Goal: Task Accomplishment & Management: Use online tool/utility

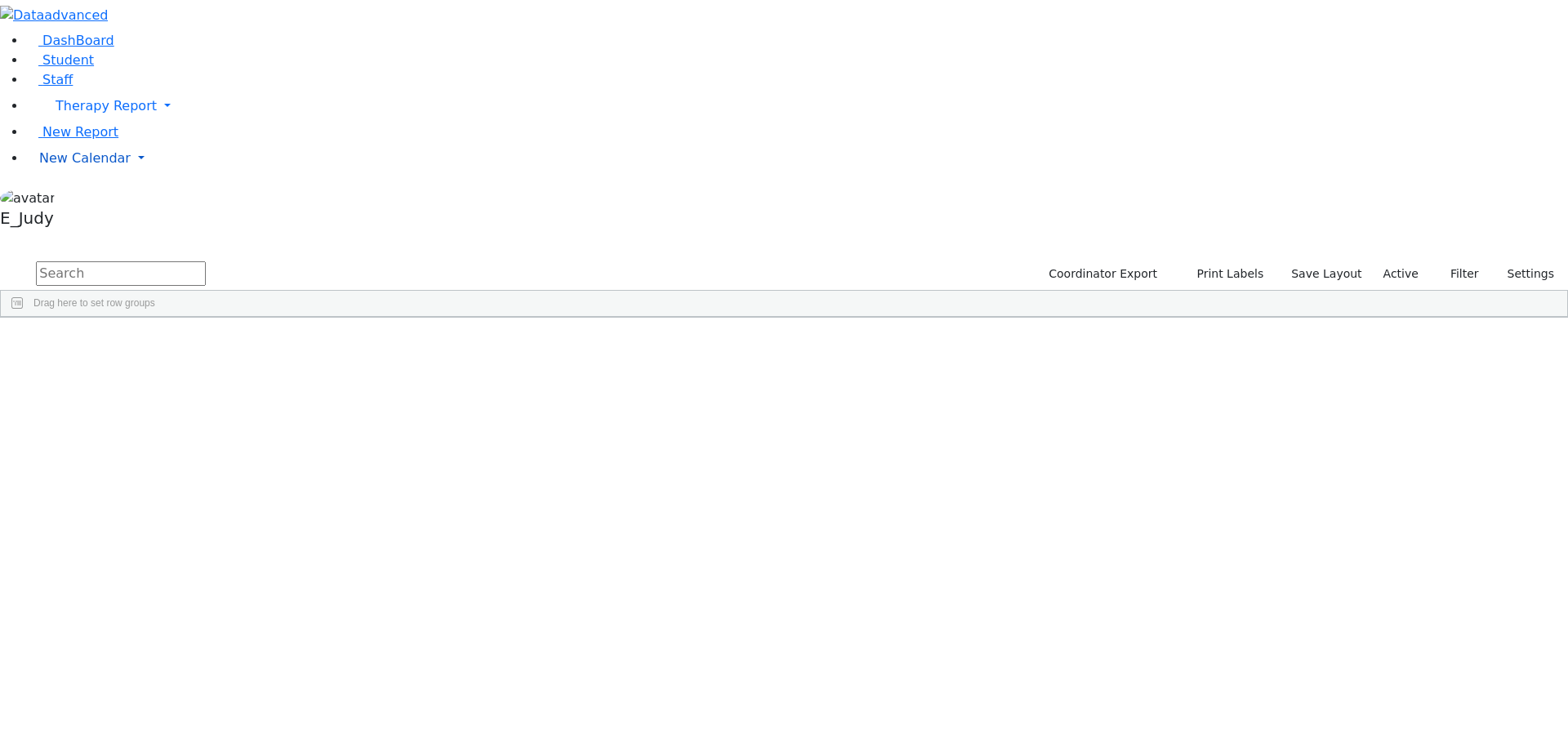
click at [155, 122] on link "New Calendar" at bounding box center [797, 106] width 1542 height 32
click at [227, 191] on icon at bounding box center [227, 191] width 0 height 0
click at [92, 113] on span "New Calendar" at bounding box center [107, 106] width 102 height 16
click at [91, 198] on span "Calendar" at bounding box center [65, 191] width 59 height 16
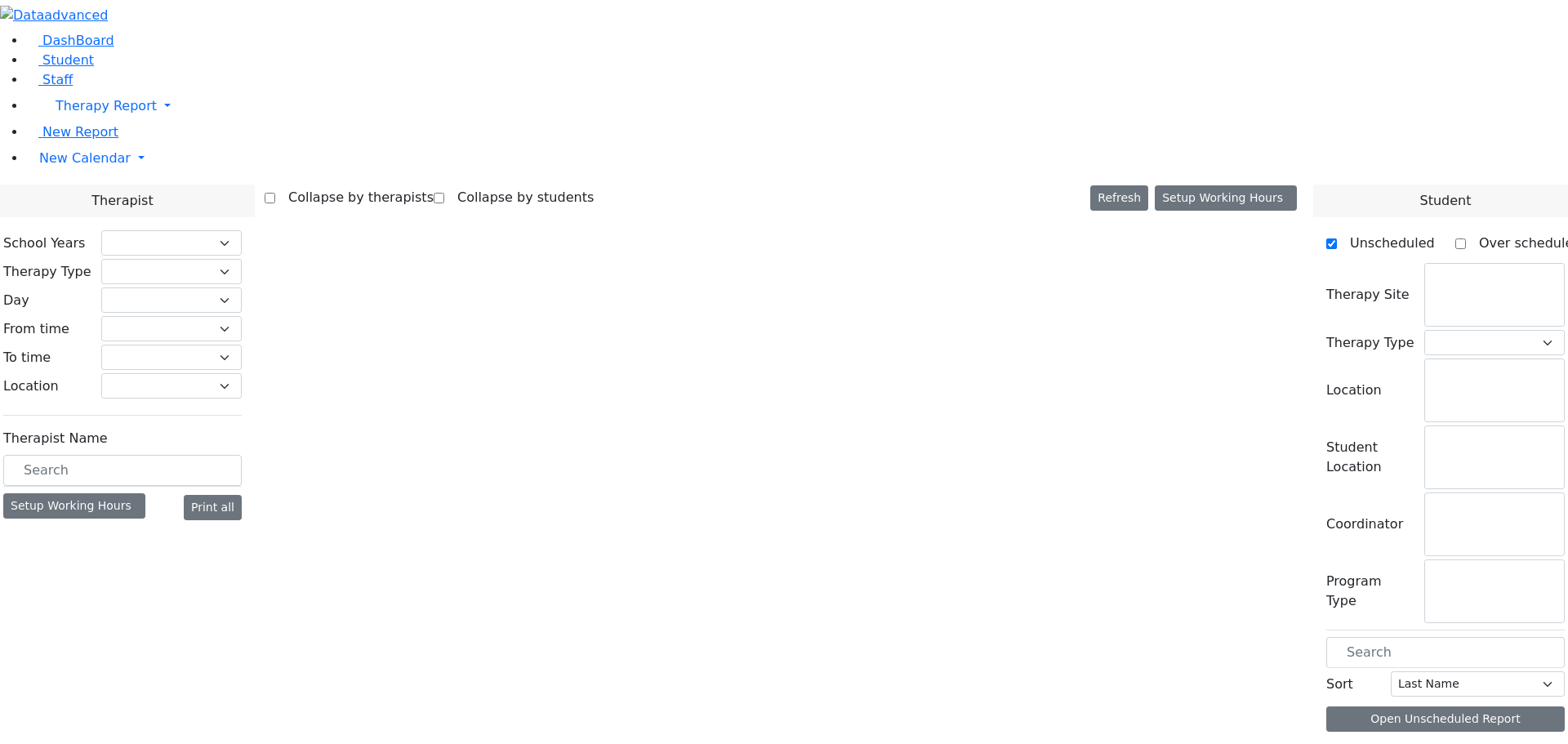
checkbox input "false"
select select "212"
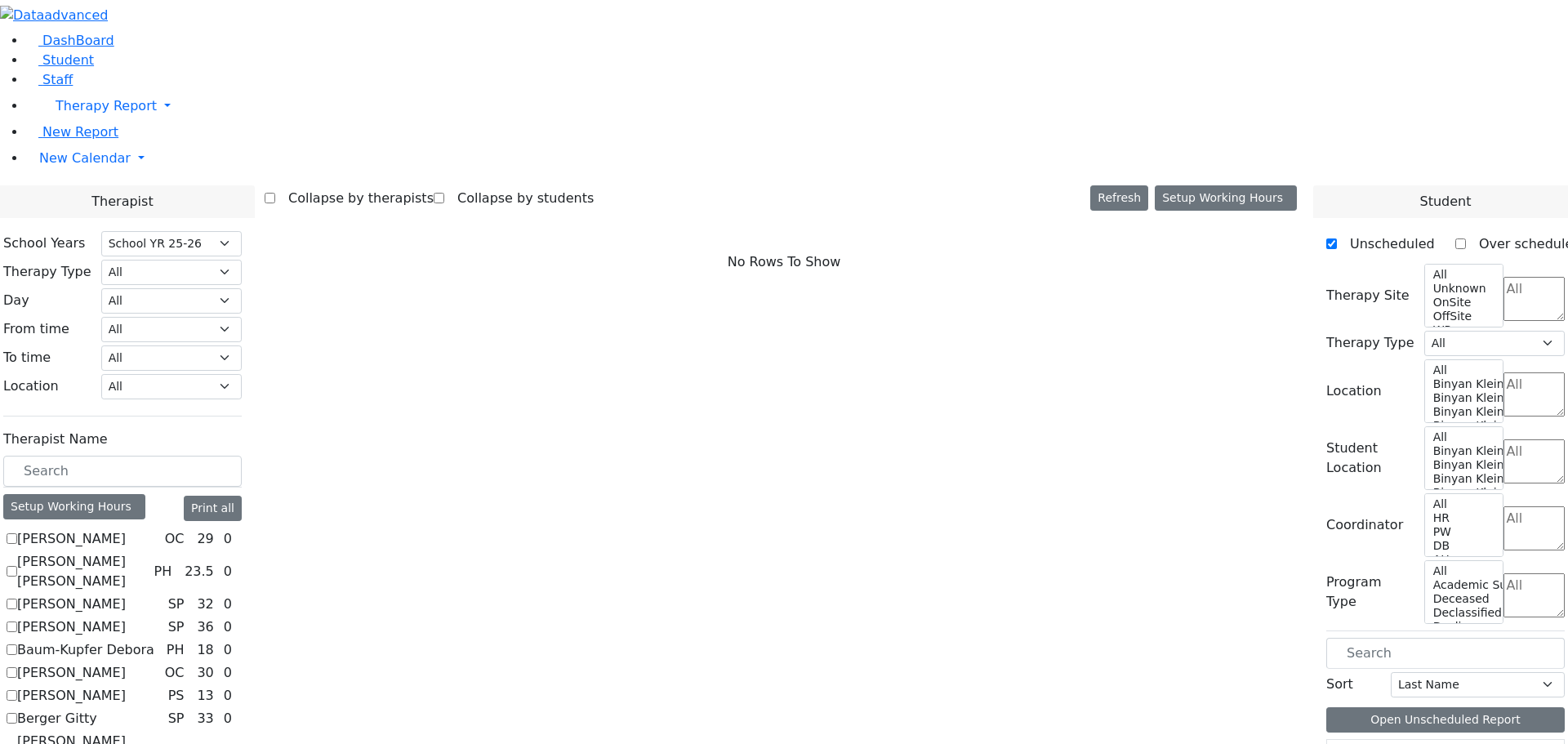
checkbox input "true"
select select "3"
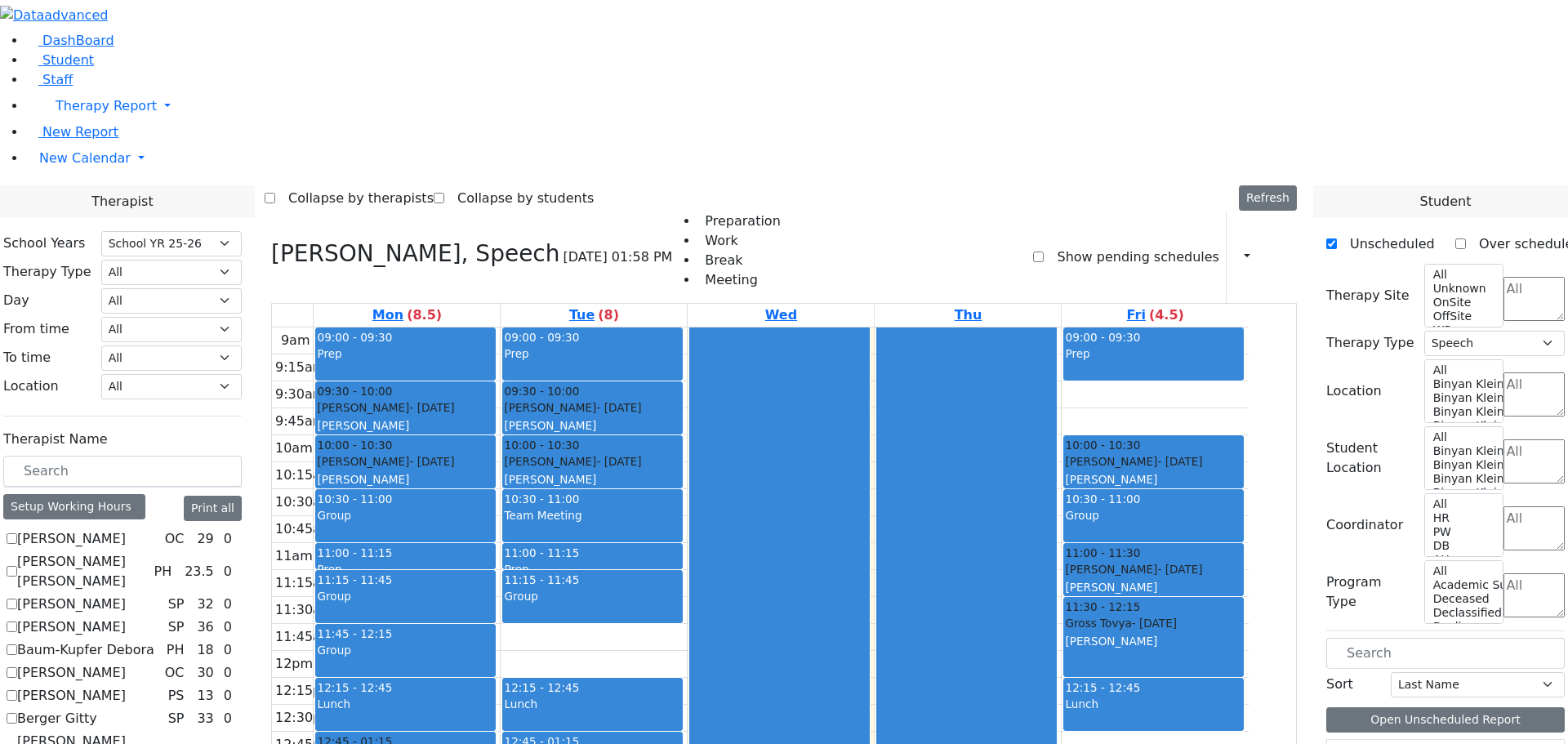
scroll to position [735, 0]
drag, startPoint x: 1354, startPoint y: 678, endPoint x: 676, endPoint y: 420, distance: 725.4
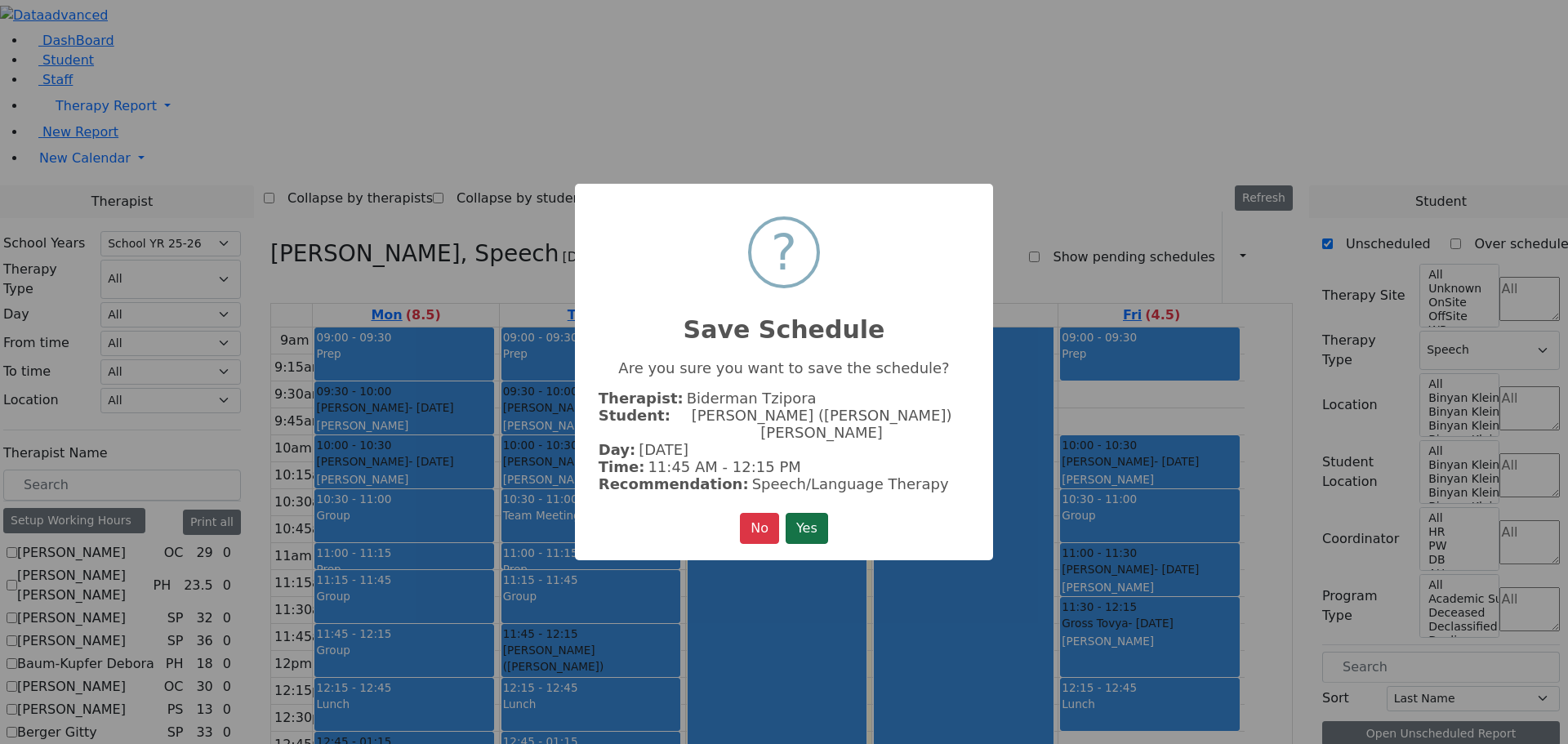
click at [816, 513] on button "Yes" at bounding box center [806, 529] width 42 height 31
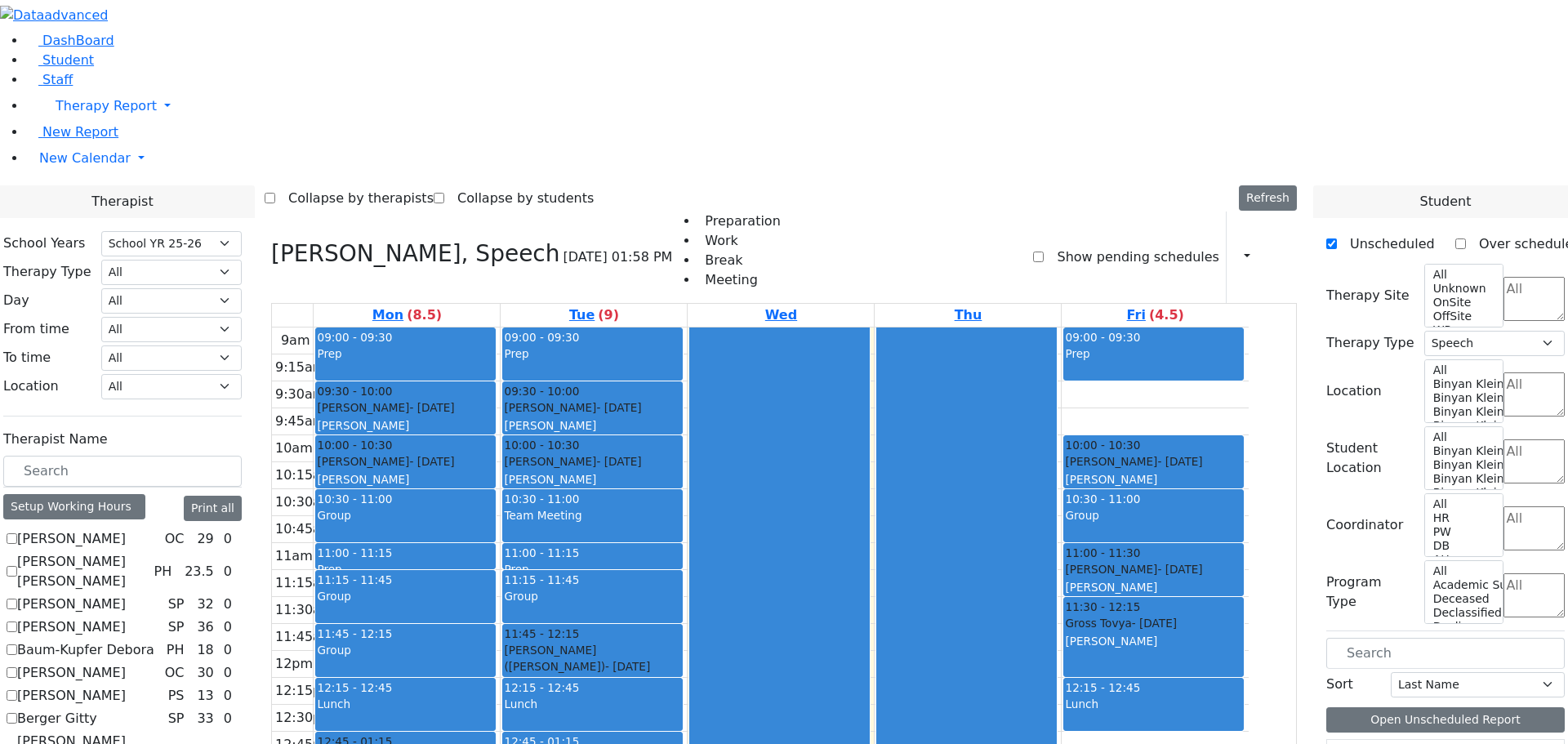
drag, startPoint x: 1360, startPoint y: 675, endPoint x: 1136, endPoint y: 180, distance: 543.3
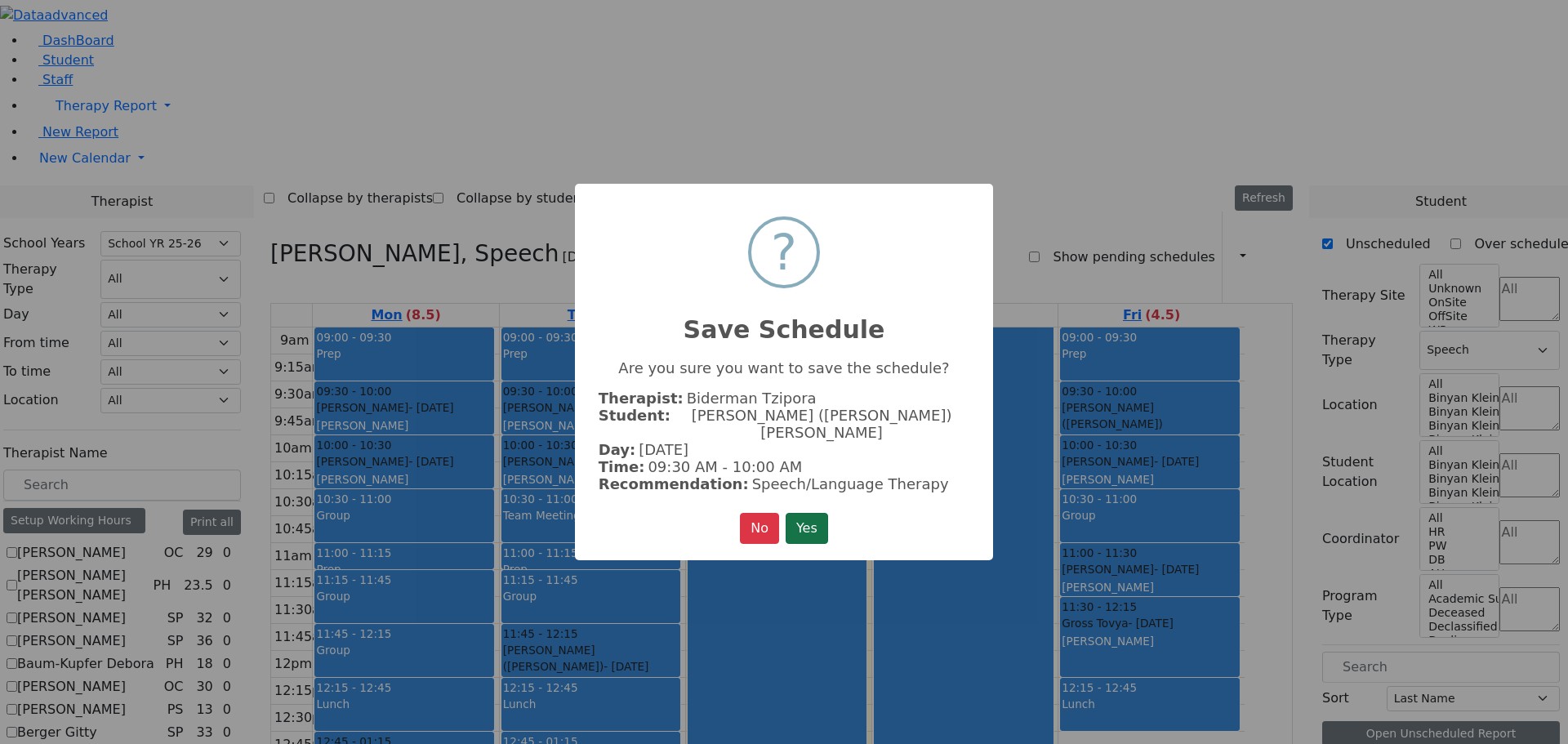
click at [818, 513] on button "Yes" at bounding box center [806, 529] width 42 height 31
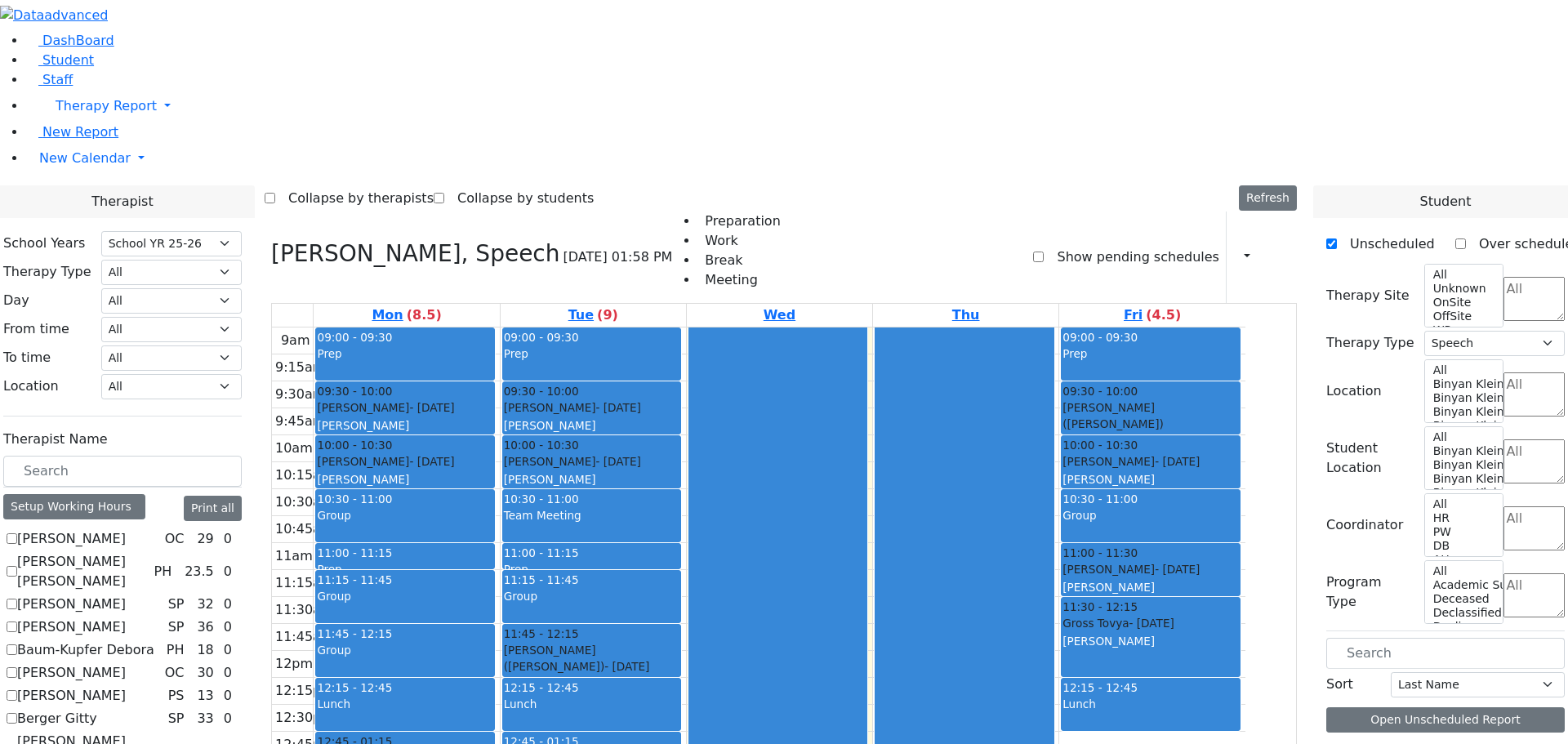
scroll to position [711, 0]
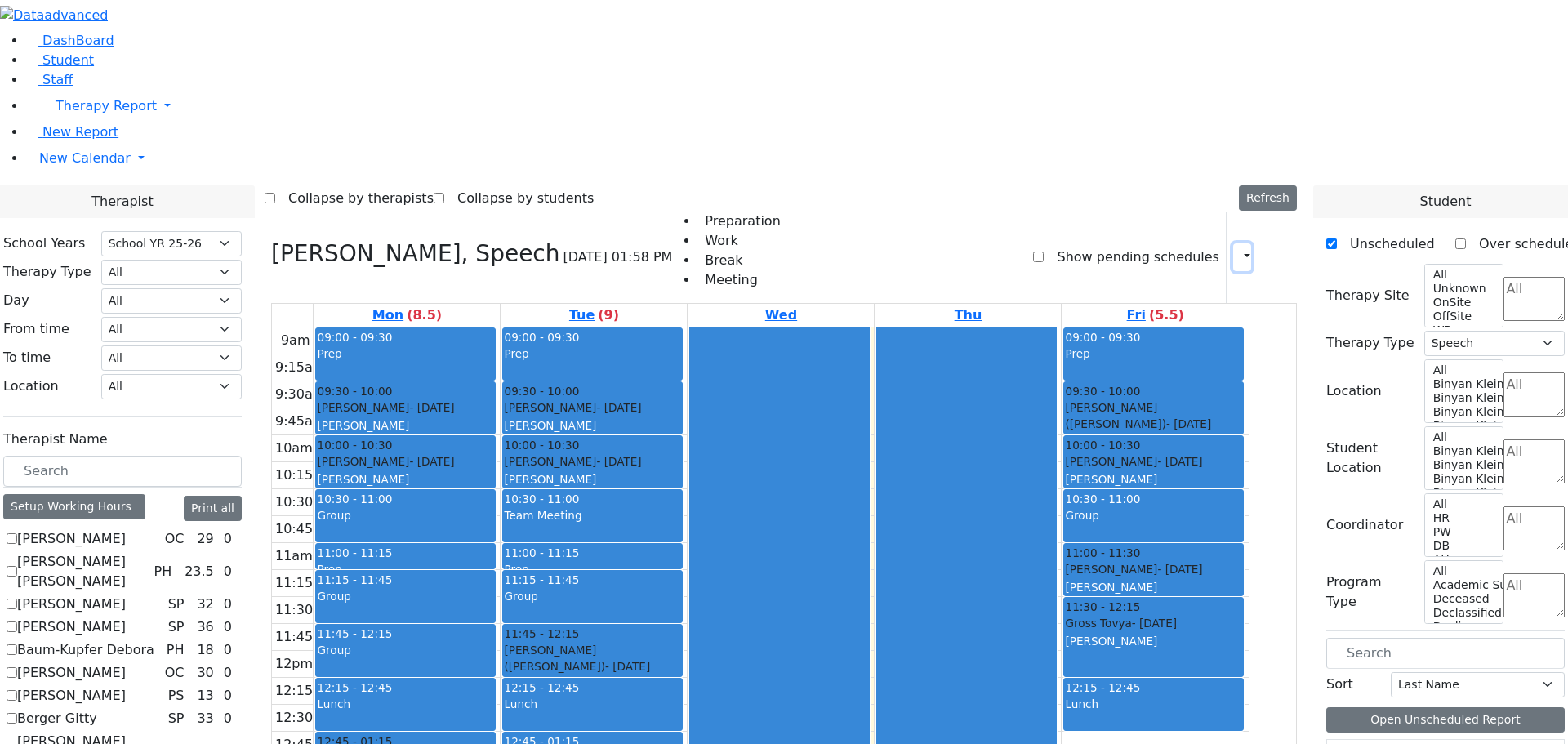
click at [1237, 249] on icon "button" at bounding box center [1237, 257] width 0 height 16
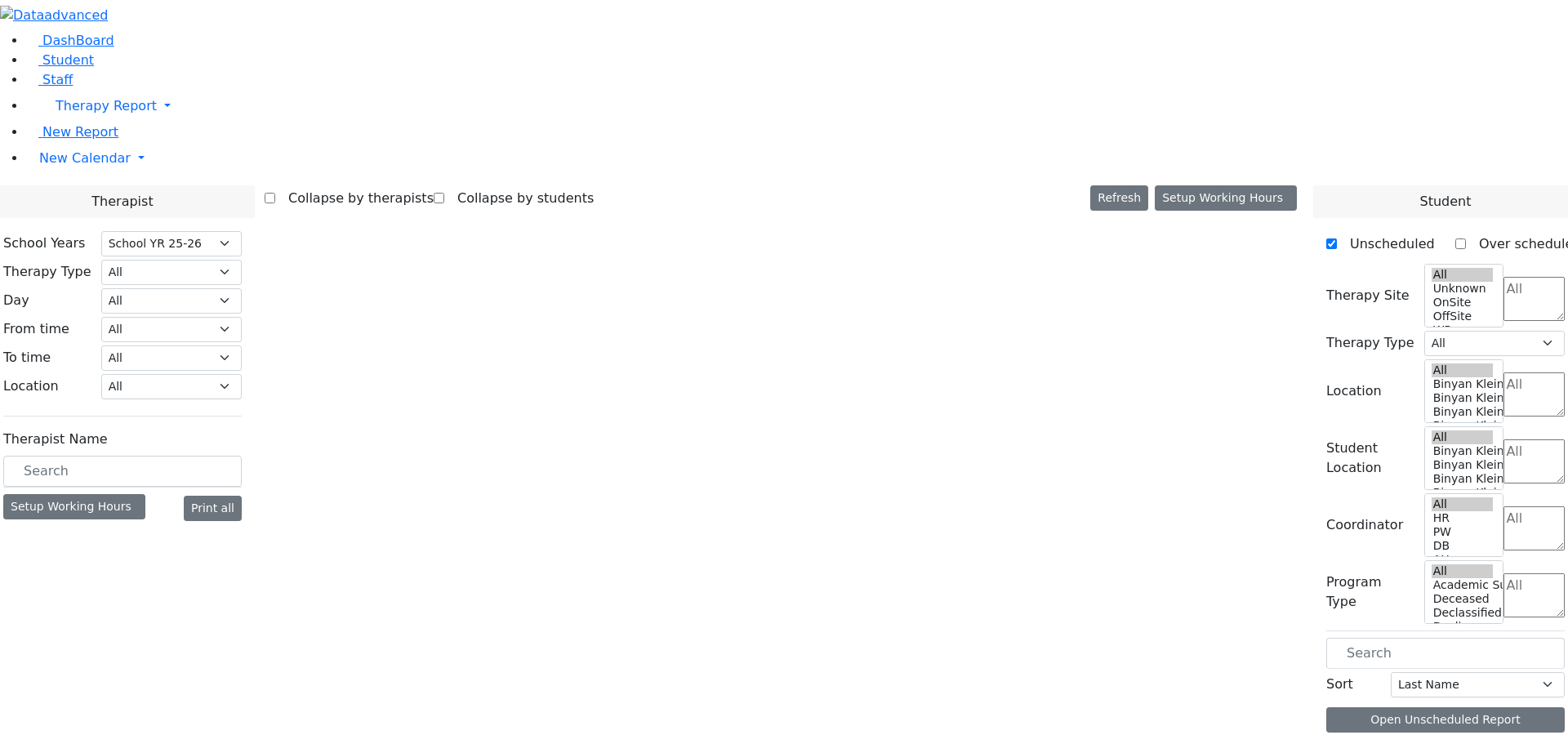
select select "212"
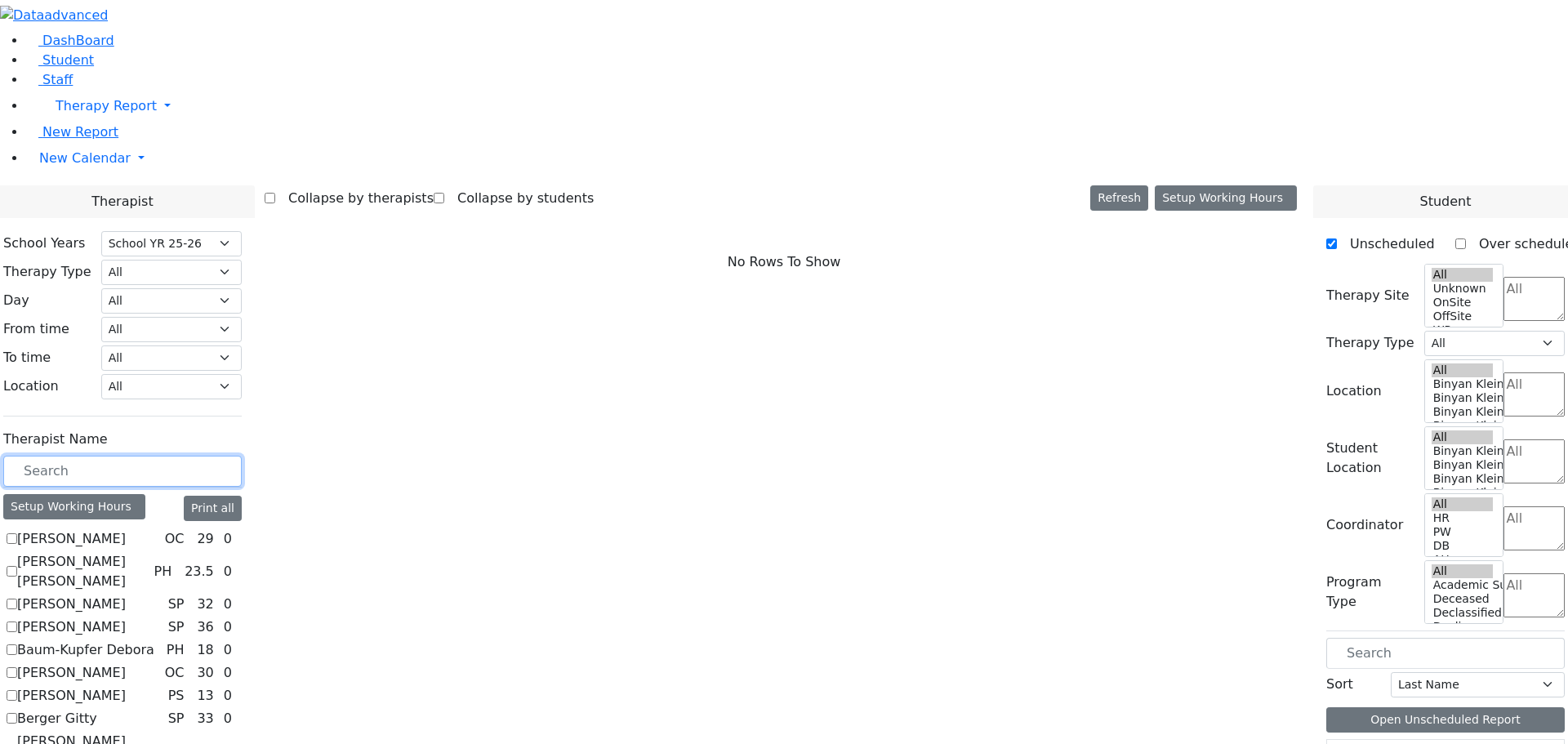
click at [224, 456] on input "text" at bounding box center [122, 471] width 239 height 31
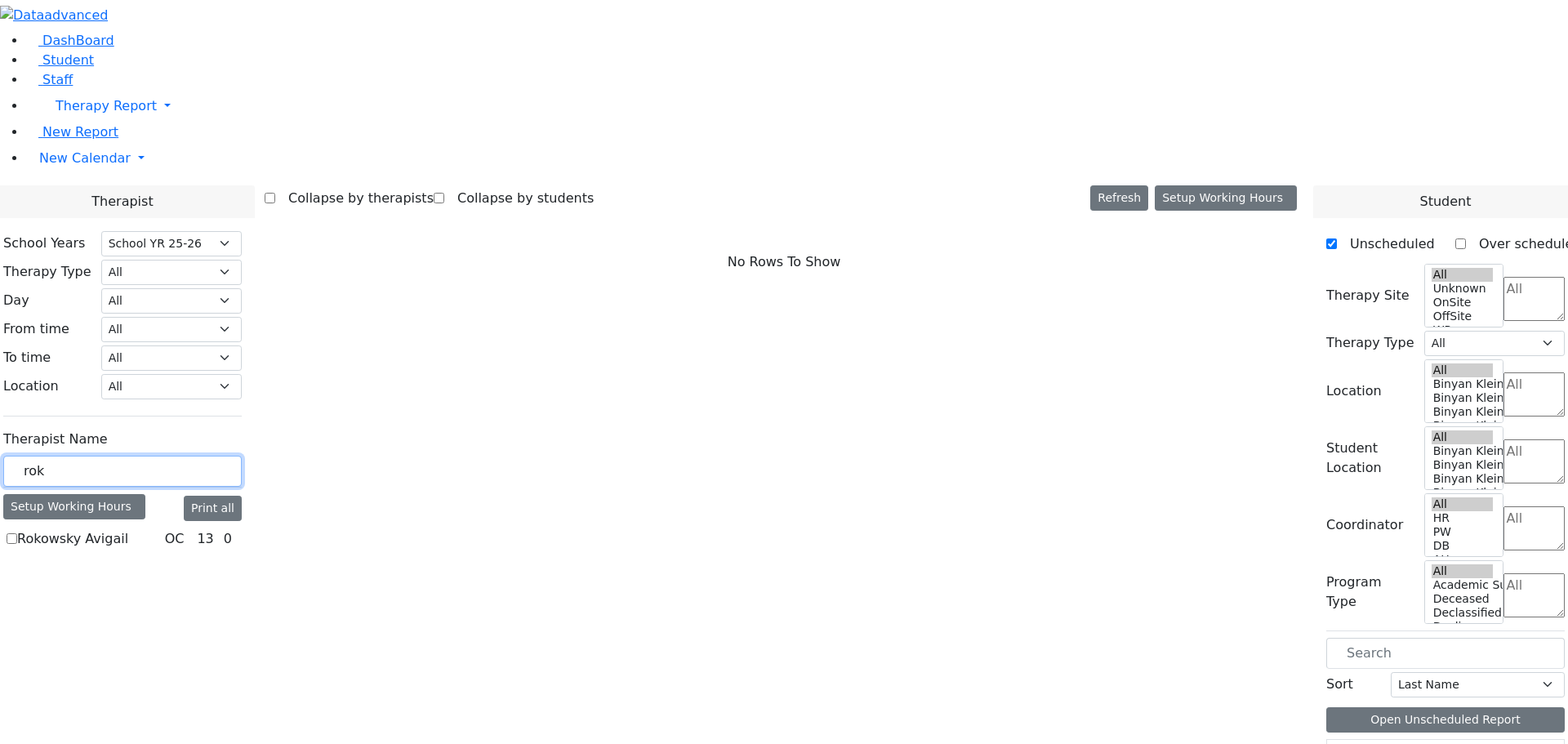
type input "rok"
click at [128, 529] on label "Rokowsky Avigail" at bounding box center [73, 539] width 111 height 20
click at [18, 533] on input "Rokowsky Avigail" at bounding box center [12, 538] width 11 height 11
checkbox input "true"
select select "1"
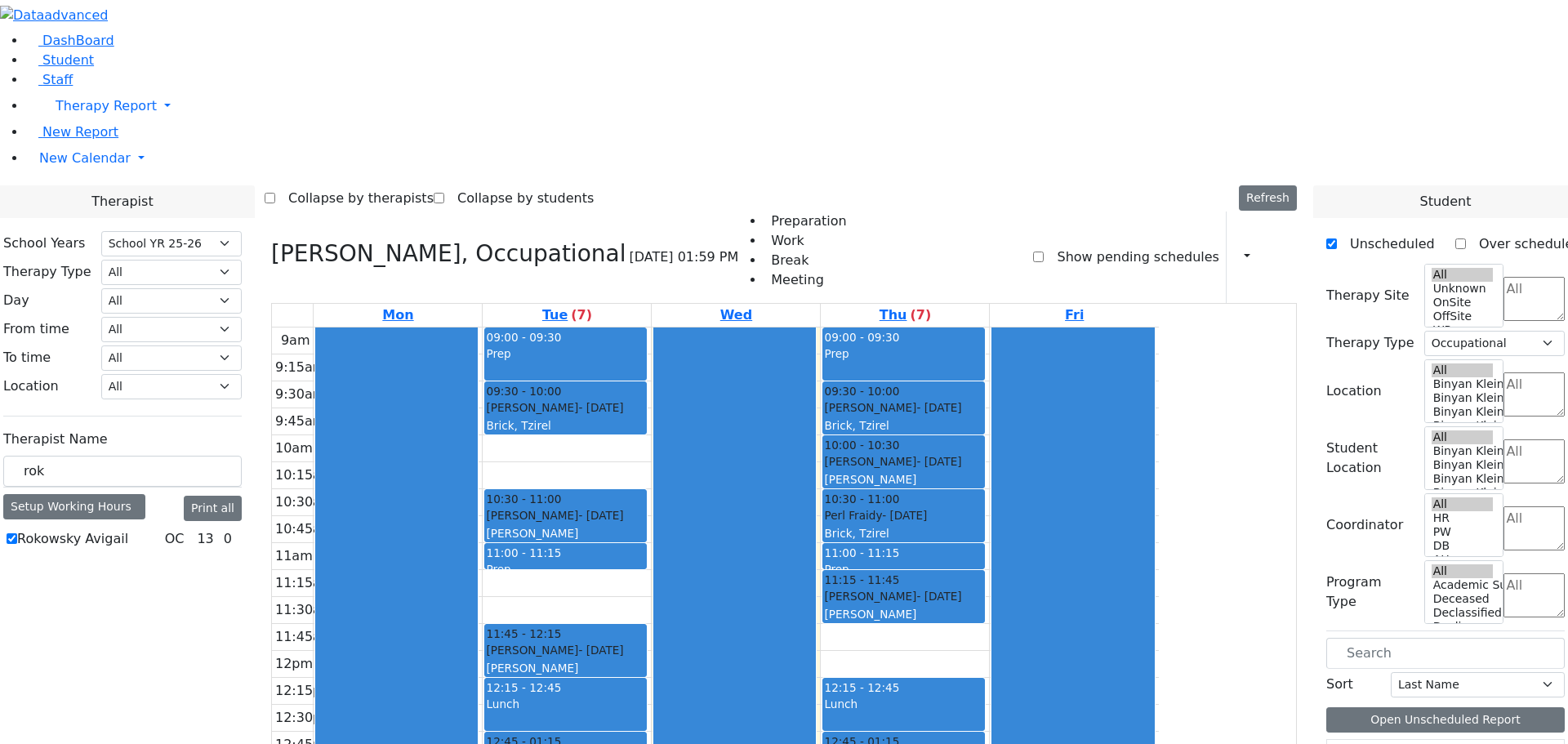
scroll to position [3, 0]
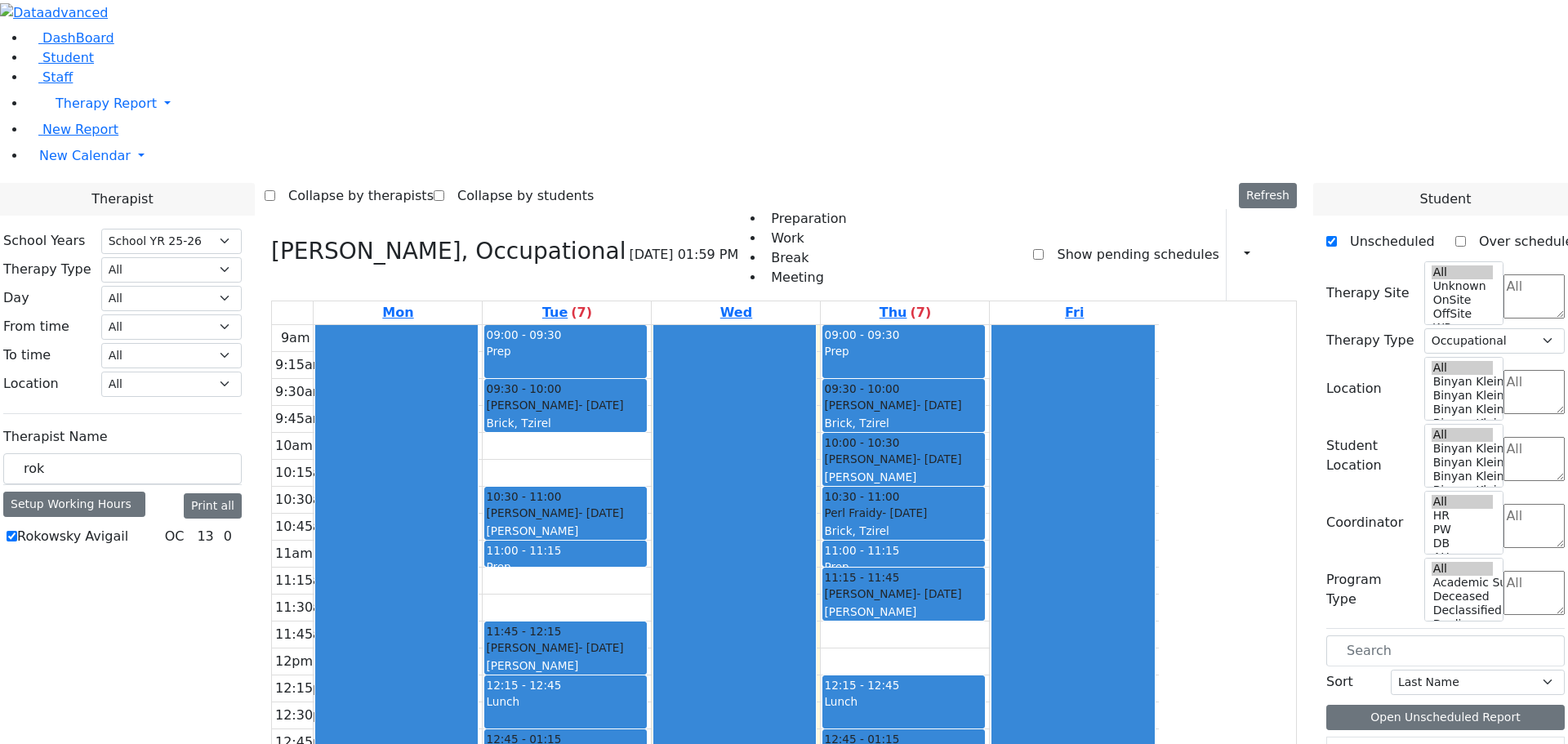
drag, startPoint x: 1375, startPoint y: 683, endPoint x: 1094, endPoint y: 407, distance: 393.9
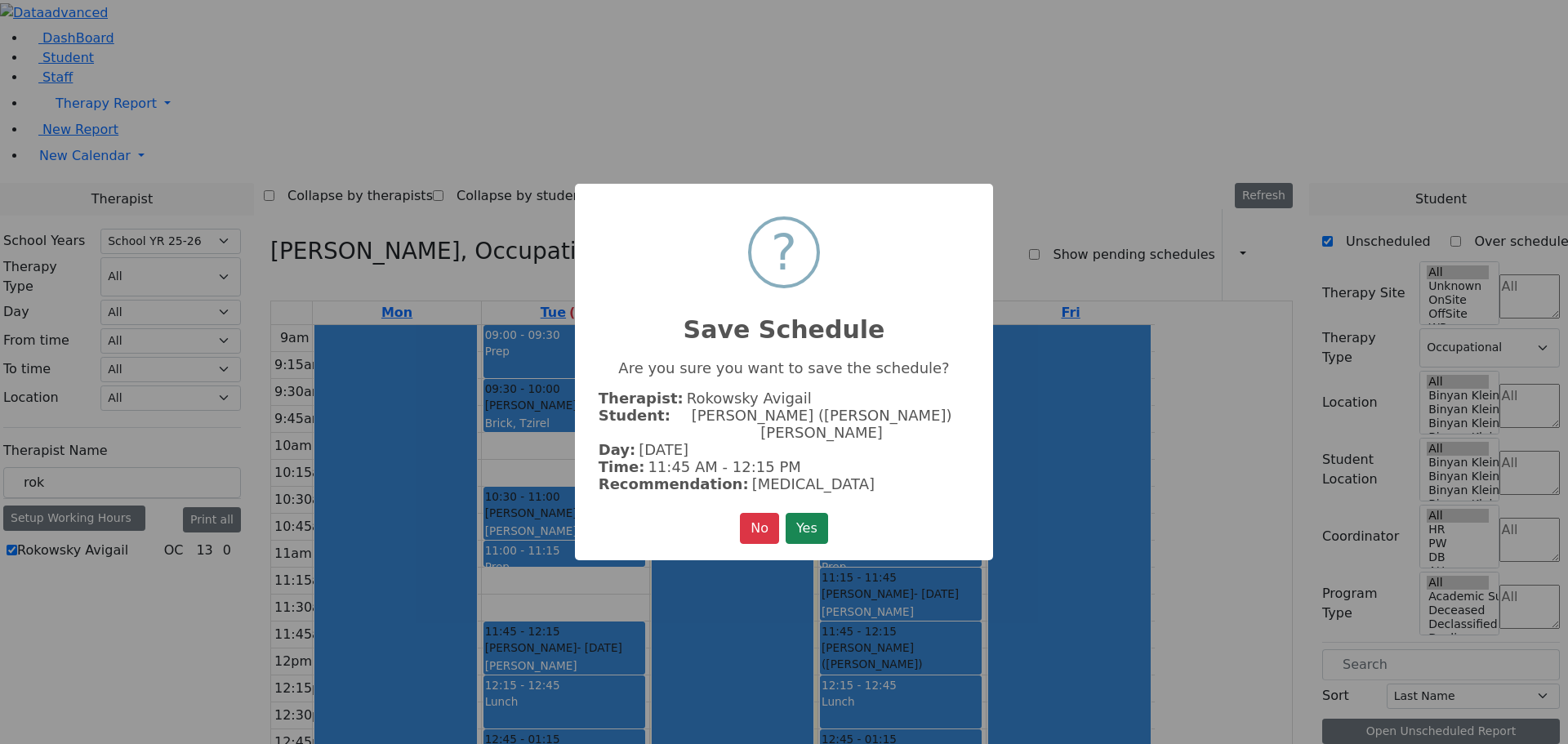
scroll to position [635, 0]
click at [807, 518] on button "Yes" at bounding box center [806, 529] width 42 height 31
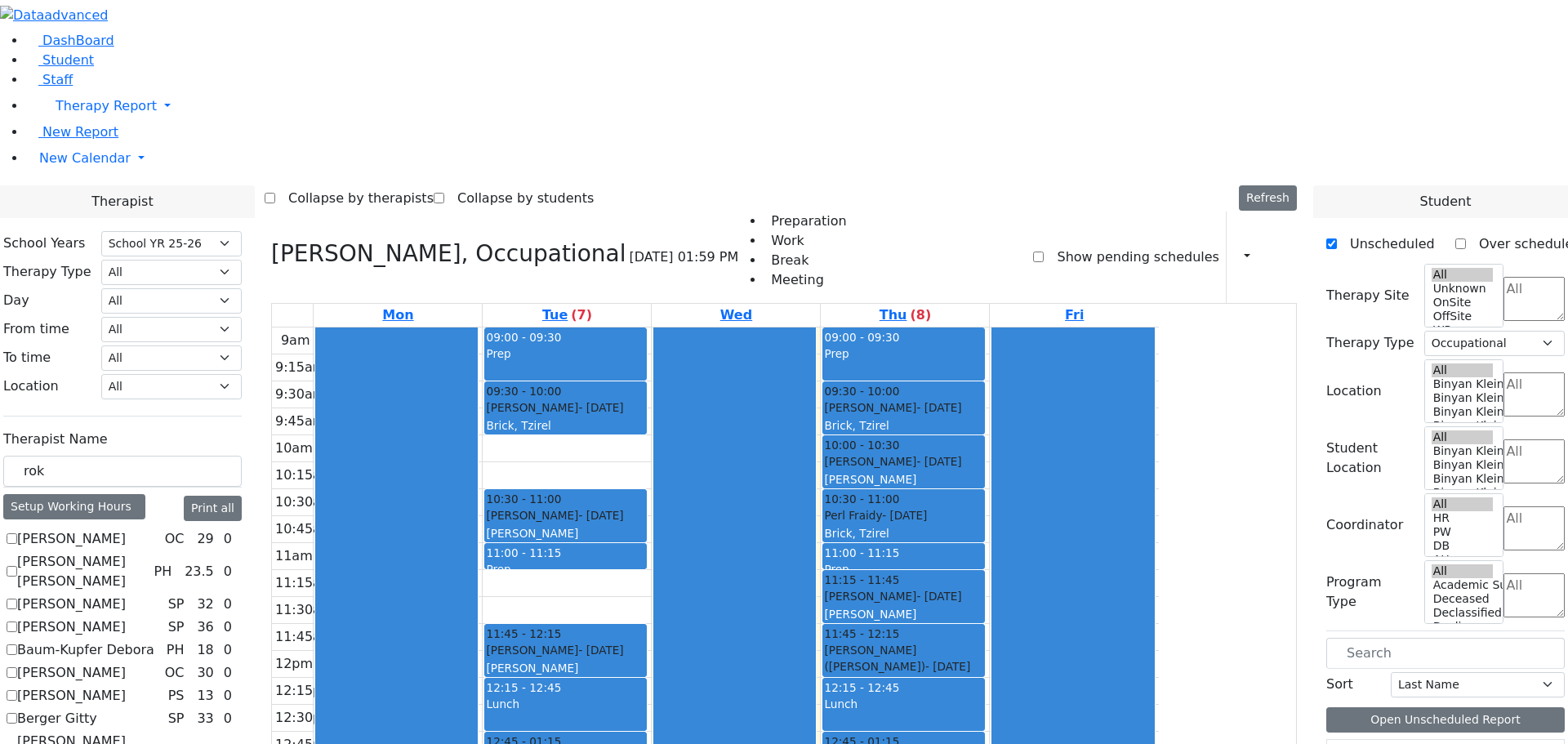
scroll to position [630, 0]
drag, startPoint x: 1377, startPoint y: 681, endPoint x: 741, endPoint y: 359, distance: 712.9
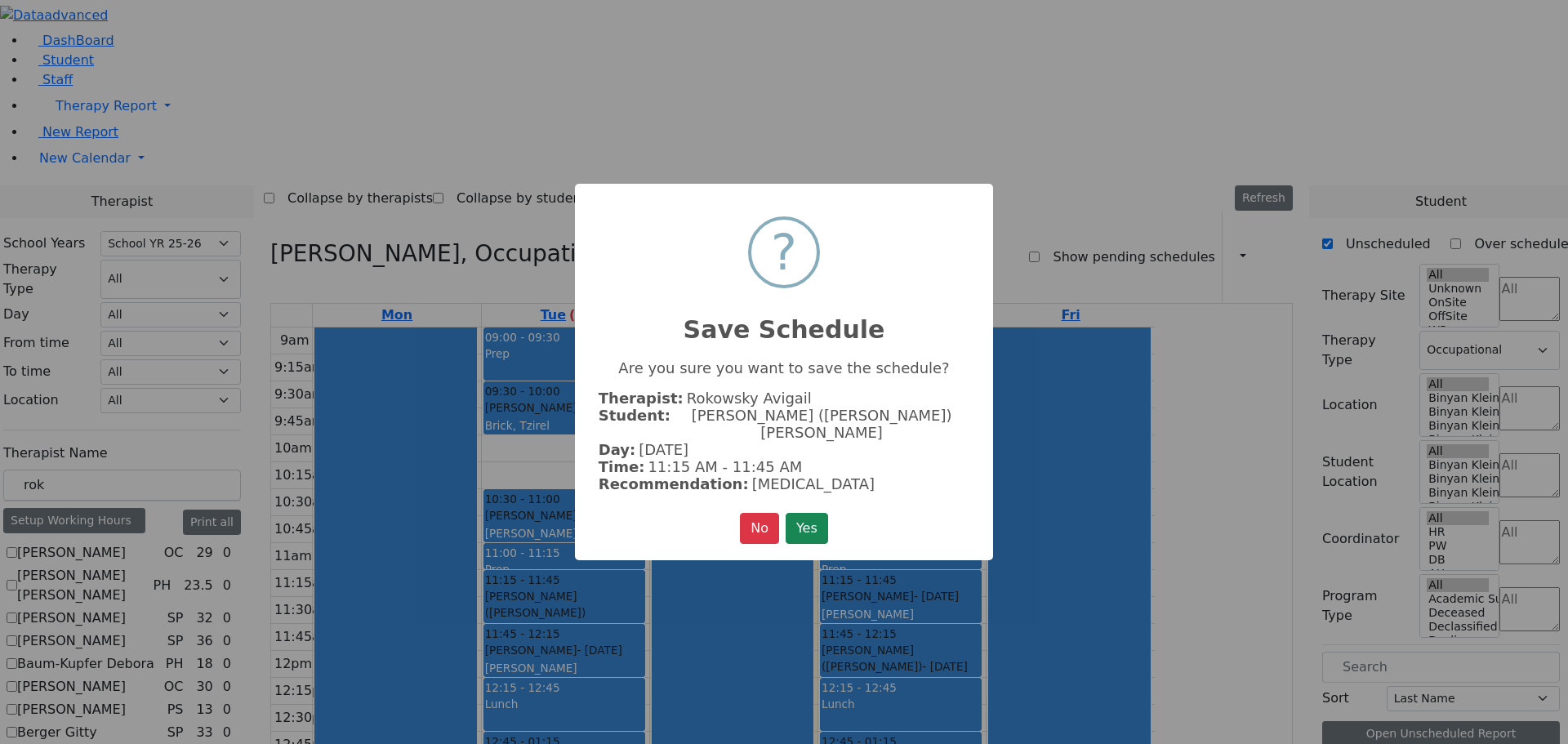
scroll to position [635, 0]
click at [797, 518] on button "Yes" at bounding box center [806, 529] width 42 height 31
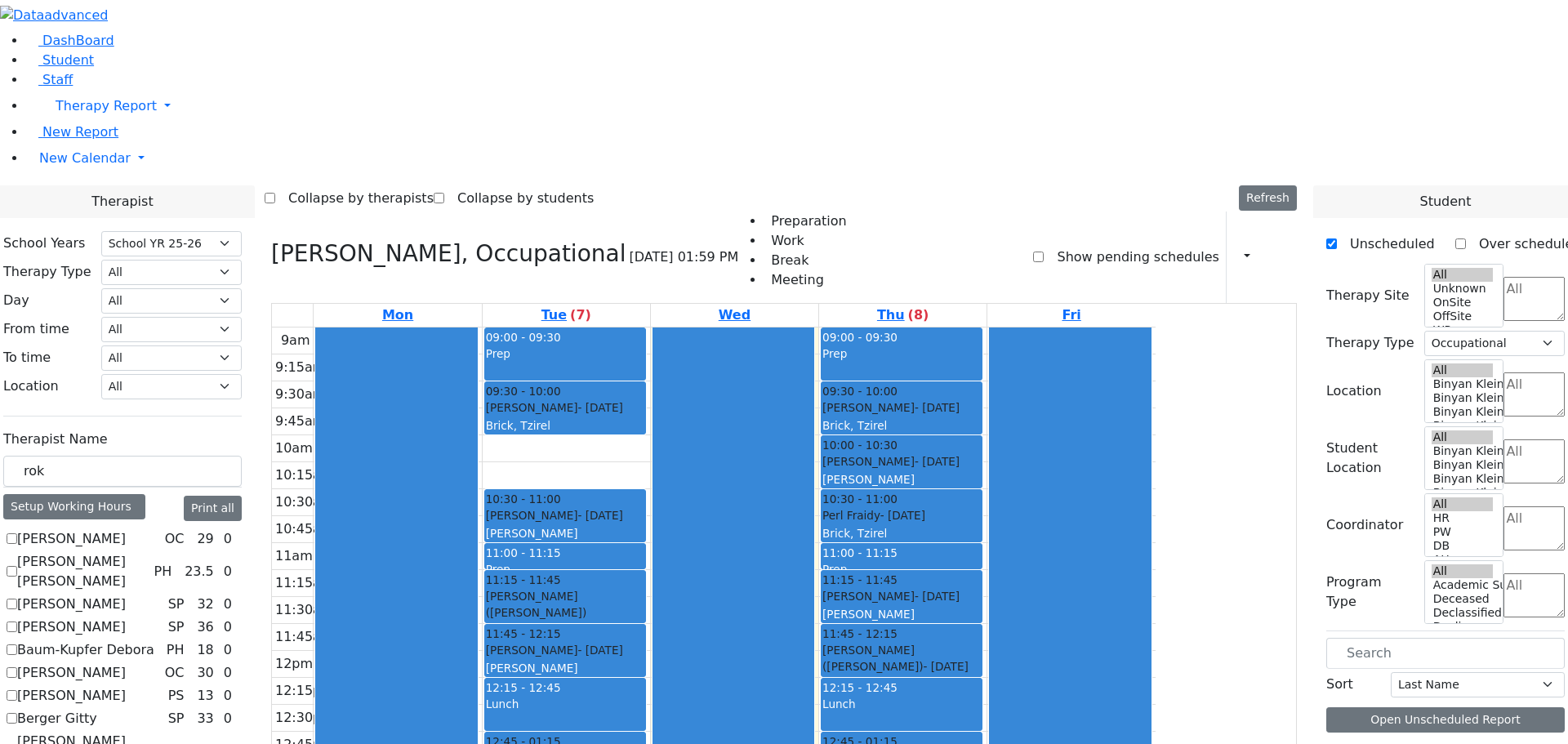
scroll to position [586, 0]
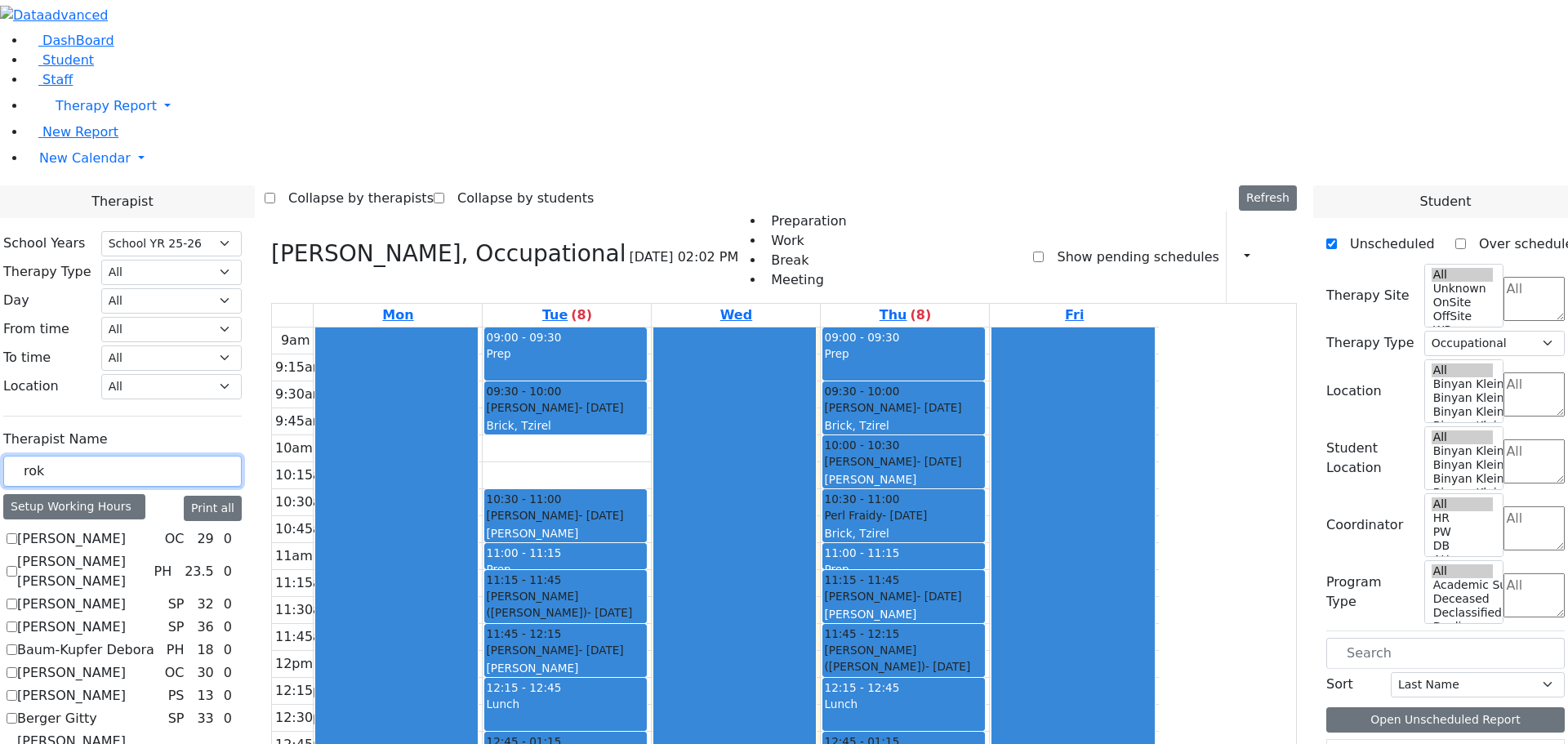
drag, startPoint x: 253, startPoint y: 280, endPoint x: 201, endPoint y: 277, distance: 52.1
click at [201, 456] on div "rok" at bounding box center [122, 471] width 239 height 32
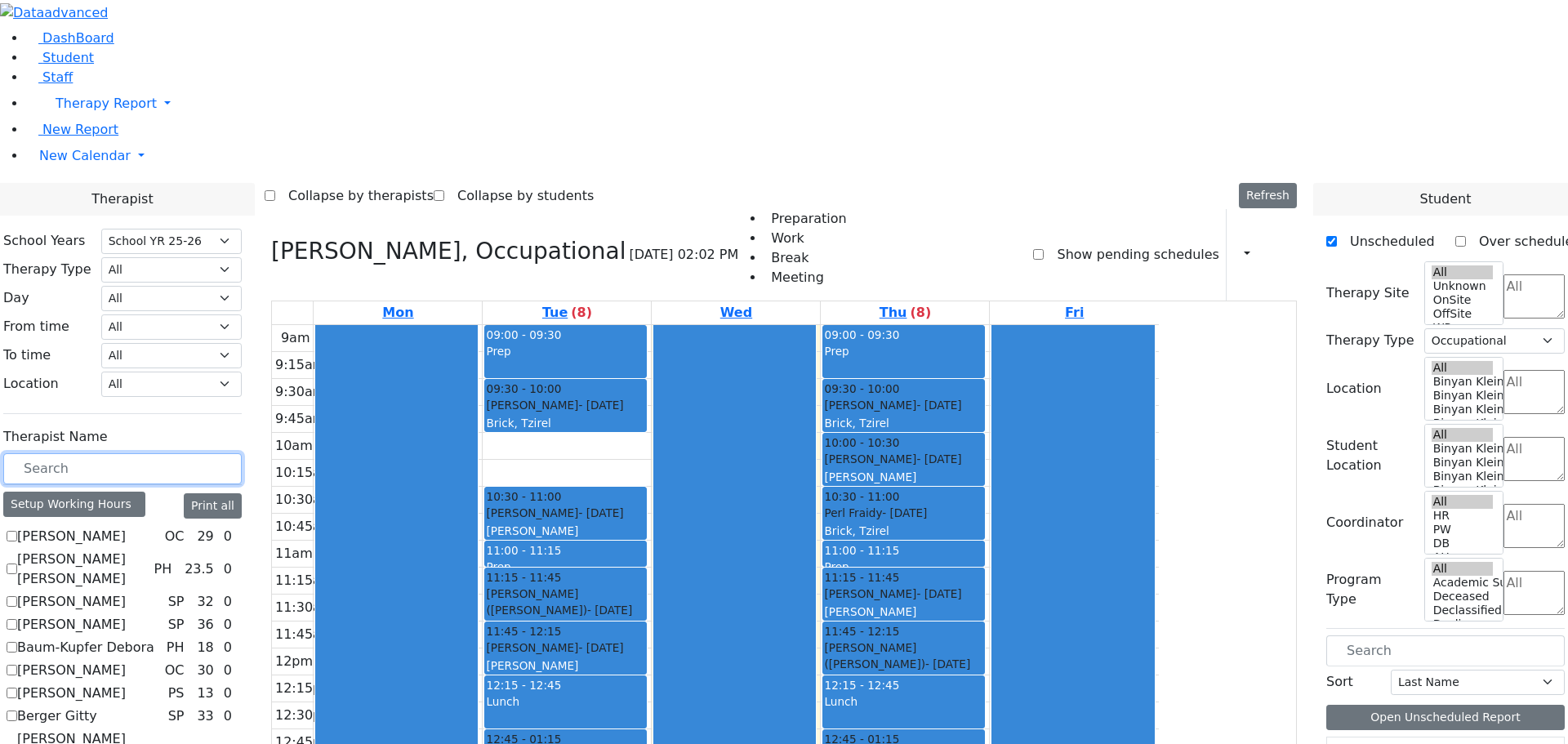
scroll to position [285, 0]
drag, startPoint x: 256, startPoint y: 289, endPoint x: 255, endPoint y: 303, distance: 14.0
click at [241, 454] on input "text" at bounding box center [122, 469] width 239 height 31
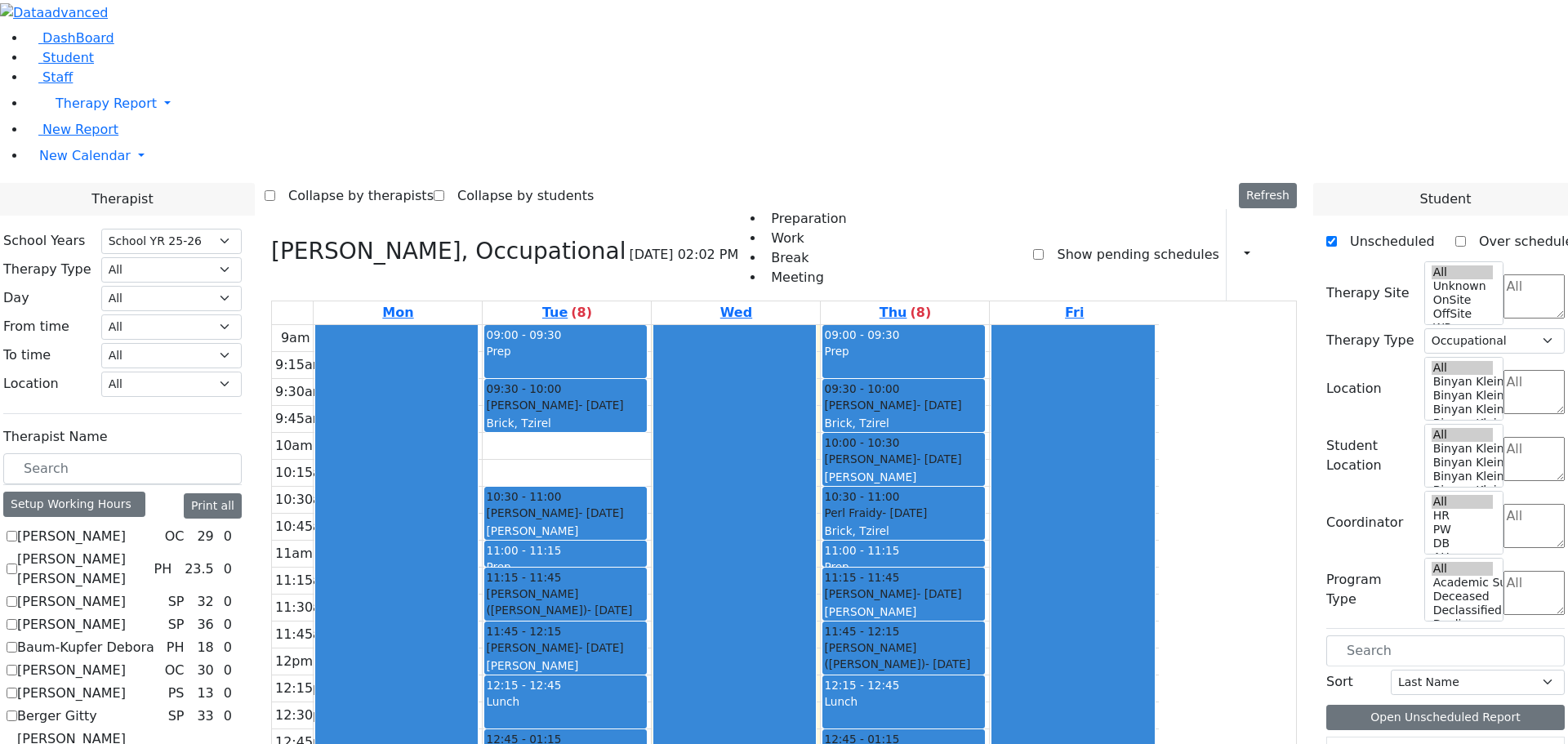
checkbox input "true"
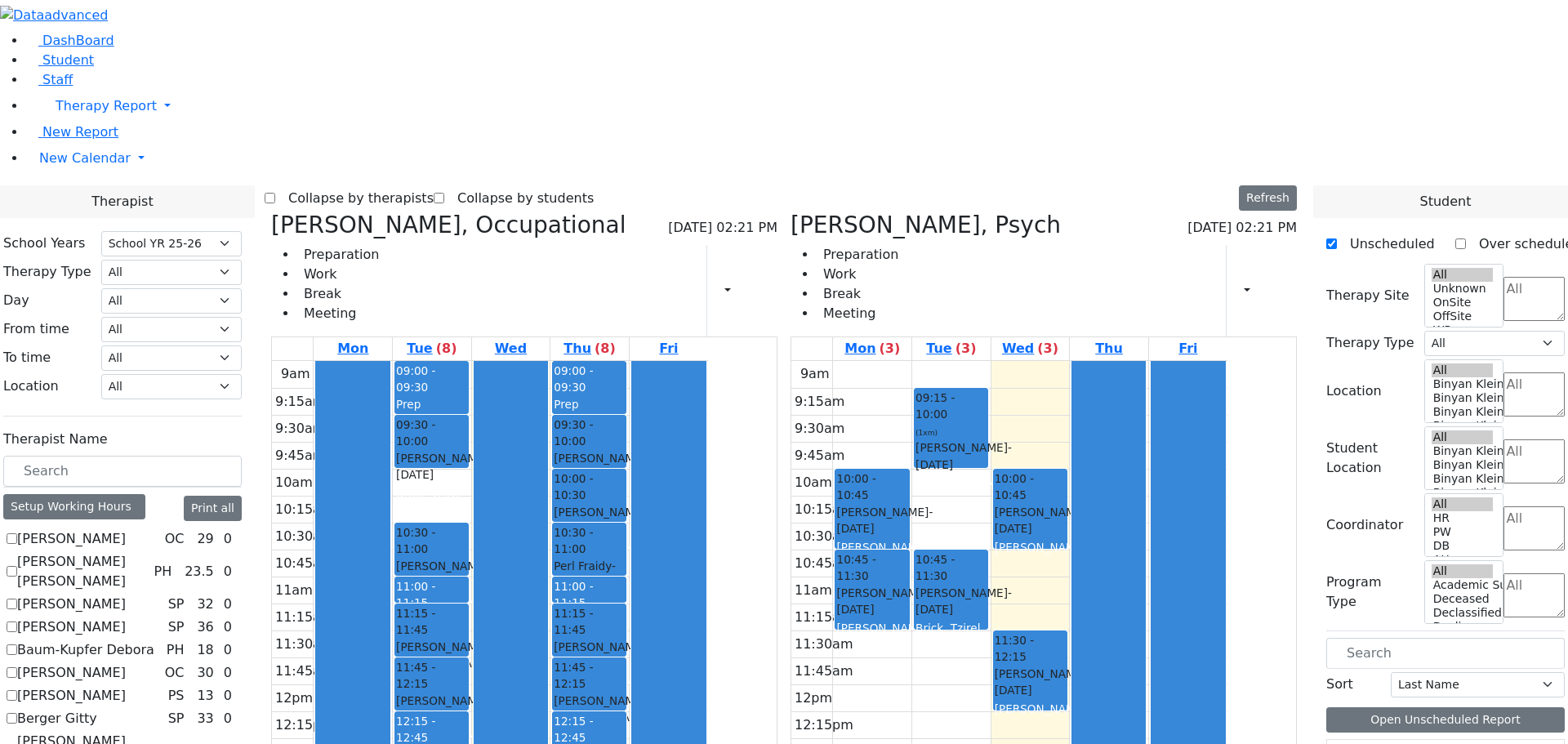
scroll to position [586, 0]
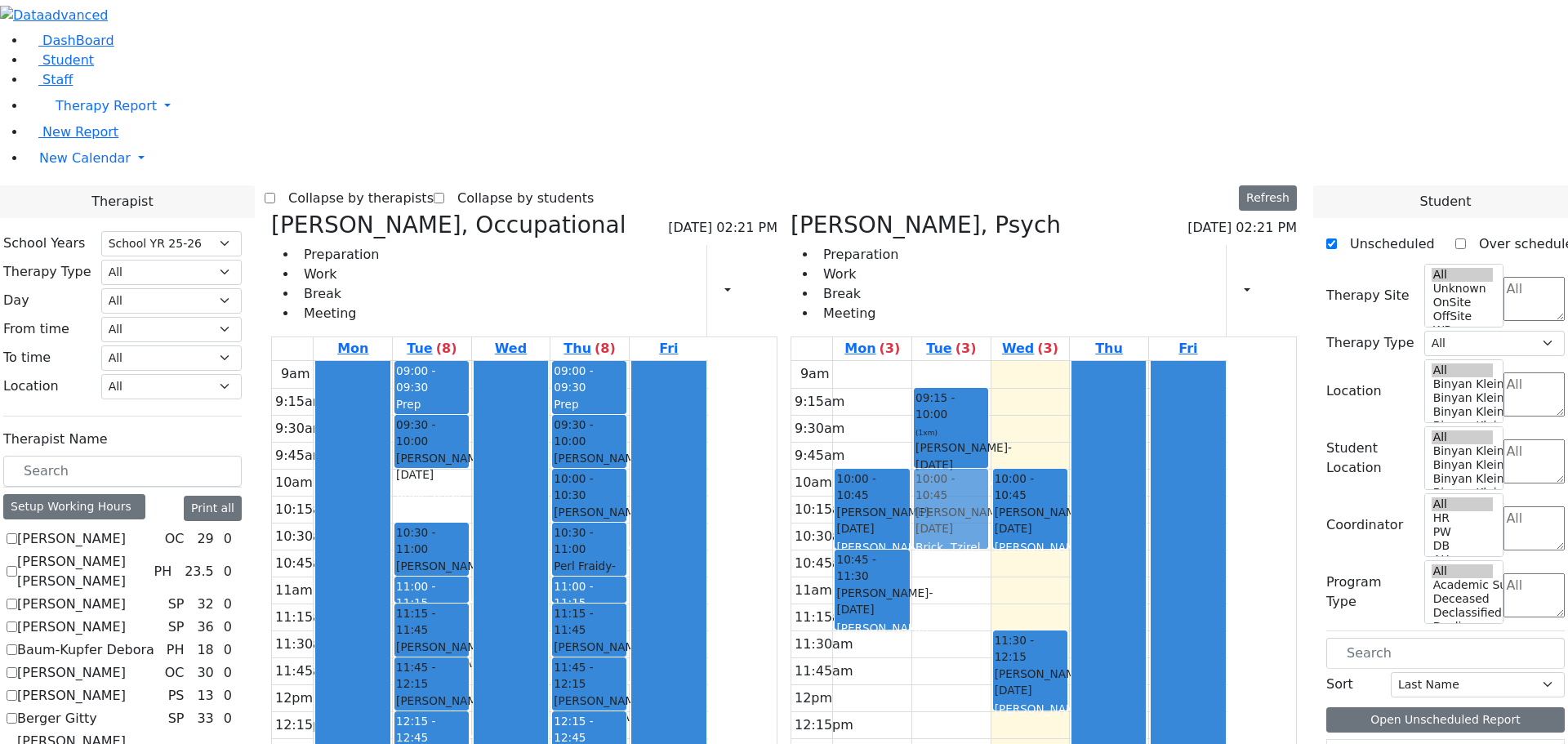
drag, startPoint x: 1027, startPoint y: 339, endPoint x: 1029, endPoint y: 264, distance: 75.0
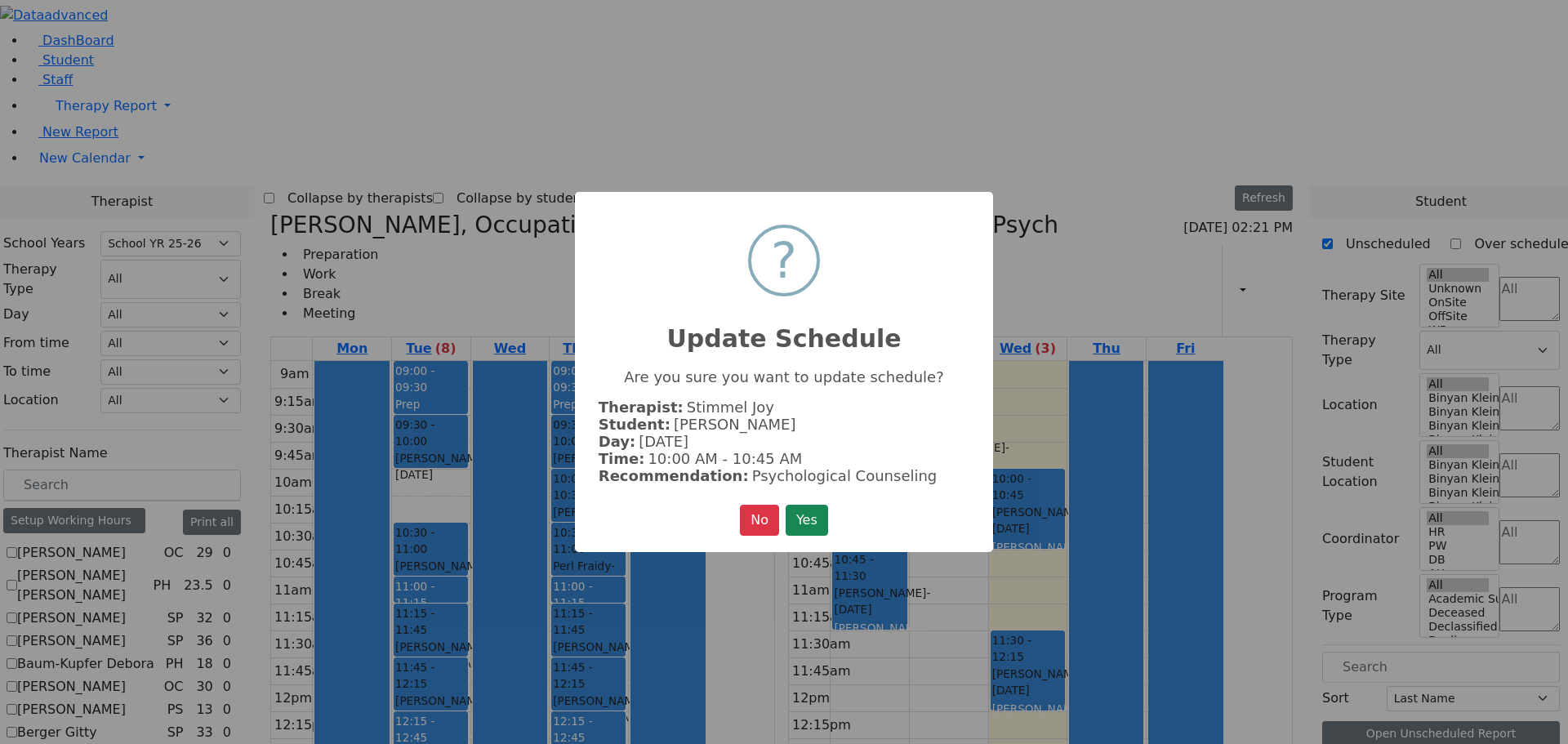
scroll to position [591, 0]
click at [803, 513] on button "Yes" at bounding box center [806, 520] width 42 height 31
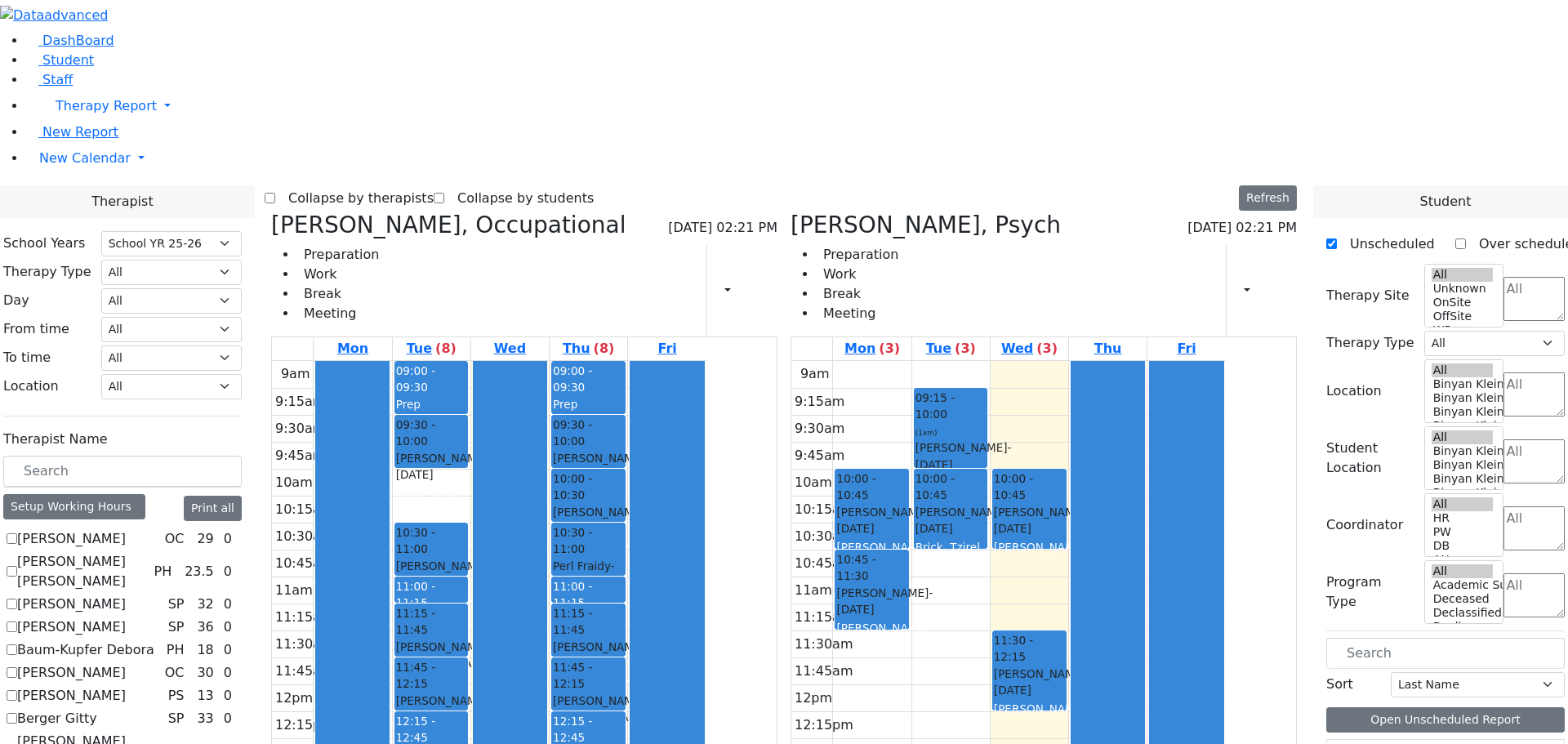
click at [790, 211] on icon at bounding box center [790, 225] width 0 height 27
select select "1"
checkbox input "false"
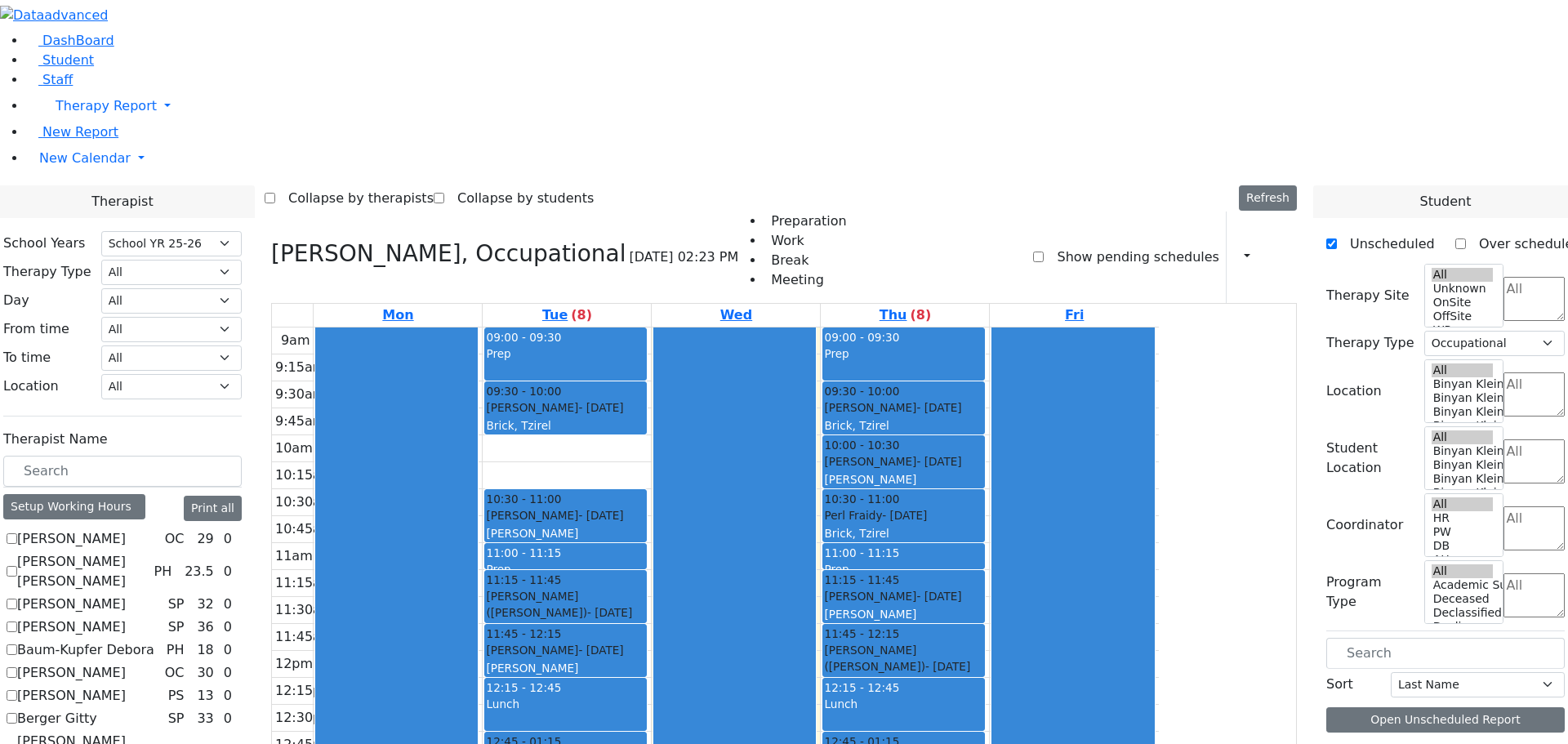
scroll to position [586, 0]
click at [271, 241] on icon at bounding box center [271, 254] width 0 height 27
select select
checkbox input "false"
